Goal: Navigation & Orientation: Find specific page/section

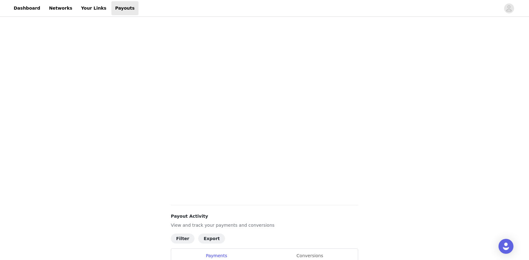
scroll to position [142, 0]
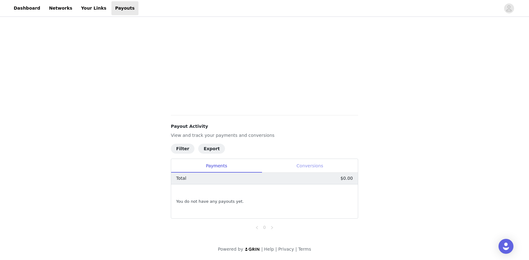
click at [304, 169] on div "Conversions" at bounding box center [310, 166] width 96 height 14
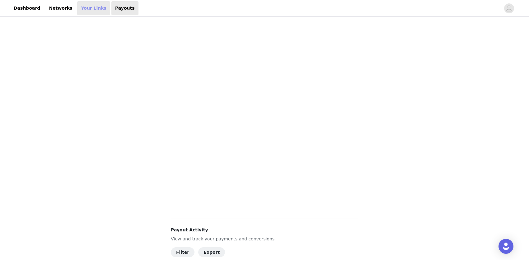
click at [87, 13] on link "Your Links" at bounding box center [93, 8] width 33 height 14
select select "12"
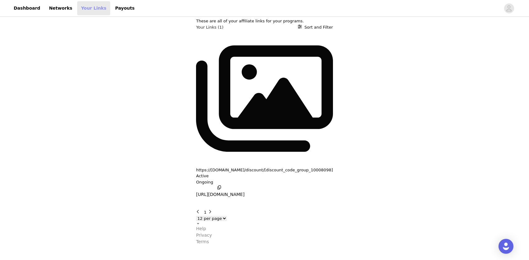
scroll to position [0, 0]
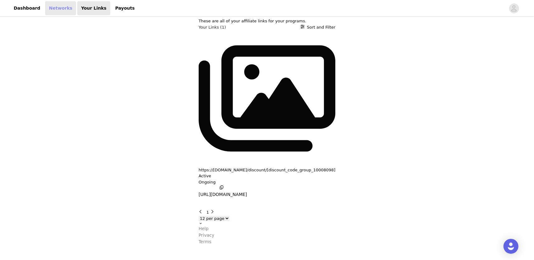
click at [56, 9] on link "Networks" at bounding box center [60, 8] width 31 height 14
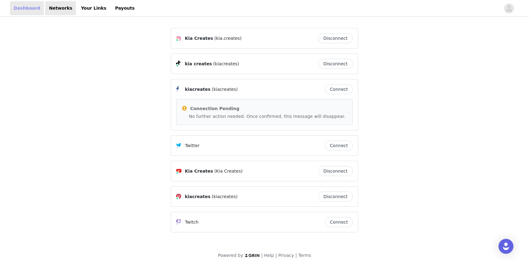
click at [27, 4] on link "Dashboard" at bounding box center [27, 8] width 34 height 14
